Goal: Task Accomplishment & Management: Manage account settings

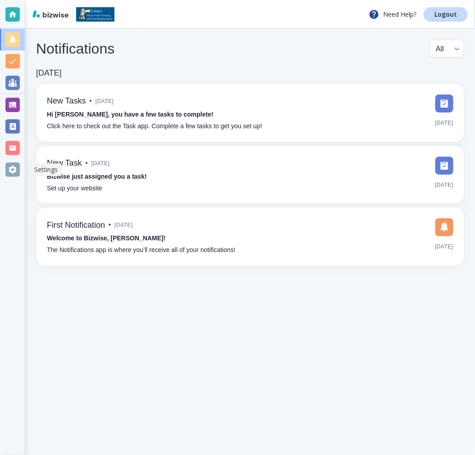
click at [5, 167] on div at bounding box center [12, 170] width 25 height 22
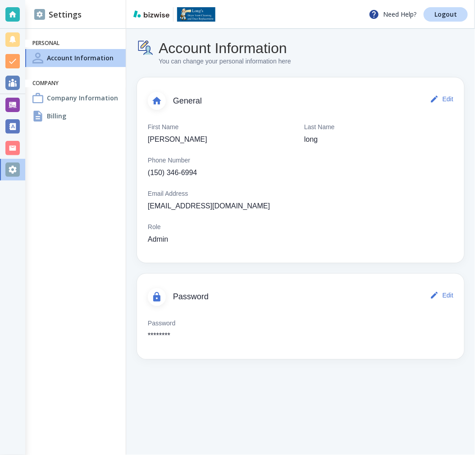
click at [80, 123] on div "Billing" at bounding box center [75, 116] width 100 height 18
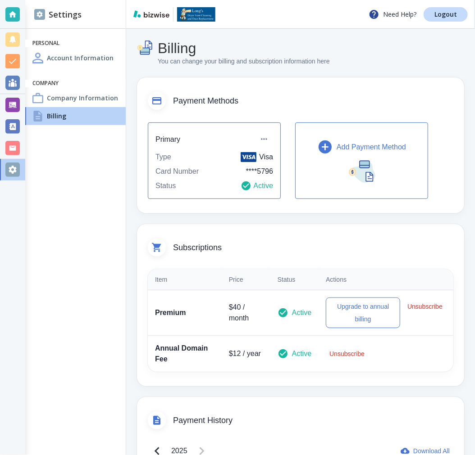
drag, startPoint x: 280, startPoint y: 105, endPoint x: 277, endPoint y: 92, distance: 13.5
click at [277, 92] on div "Payment Methods" at bounding box center [300, 95] width 327 height 36
click at [440, 16] on p "Logout" at bounding box center [445, 14] width 23 height 6
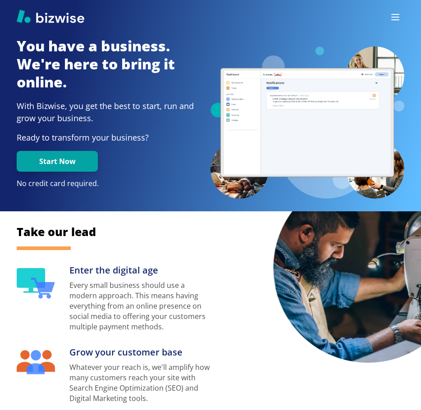
click at [398, 11] on button "button" at bounding box center [395, 17] width 18 height 18
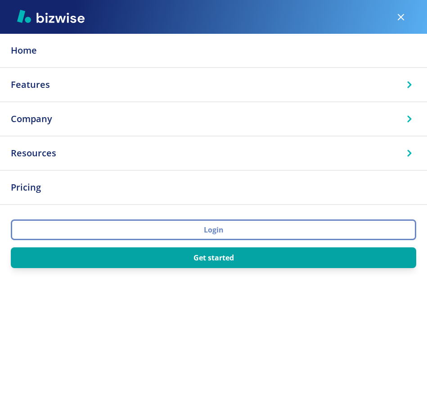
click at [209, 228] on button "Login" at bounding box center [214, 229] width 406 height 21
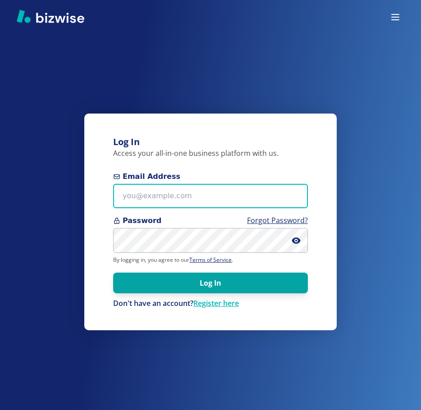
click at [166, 193] on input "Email Address" at bounding box center [210, 196] width 195 height 25
paste input "longshandyman+1@yahoo.com"
type input "longshandyman+1@yahoo.com"
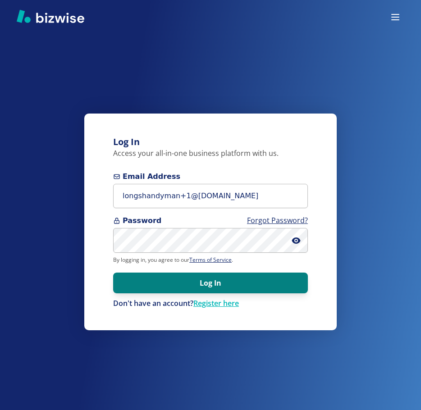
click at [235, 286] on button "Log In" at bounding box center [210, 282] width 195 height 21
